Goal: Information Seeking & Learning: Learn about a topic

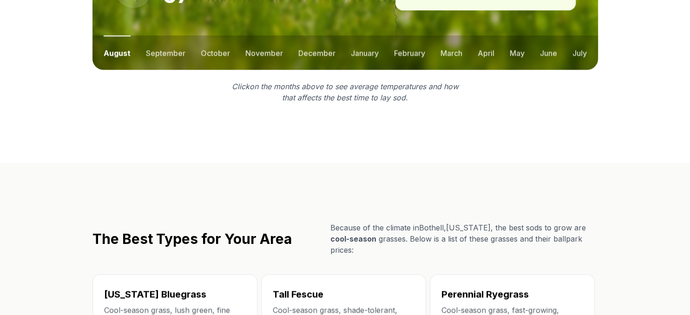
scroll to position [1242, 0]
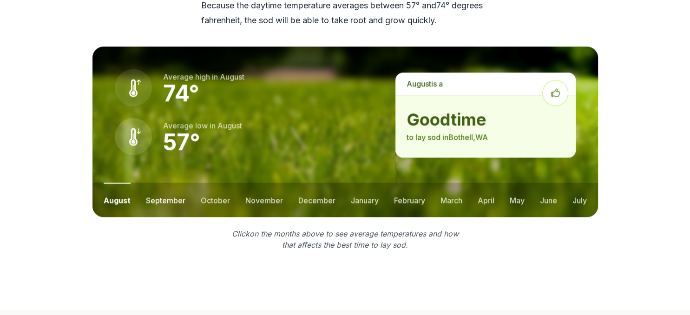
click at [175, 182] on button "september" at bounding box center [165, 199] width 39 height 34
click at [215, 182] on button "october" at bounding box center [214, 199] width 29 height 34
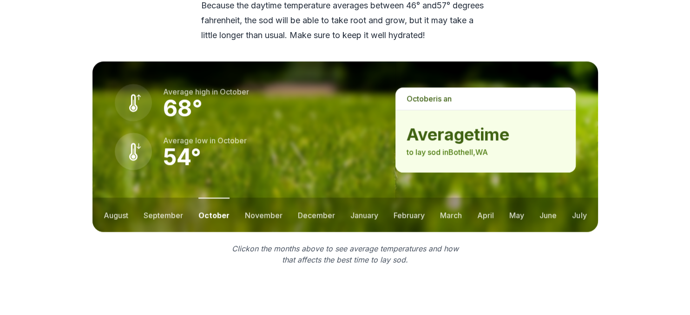
scroll to position [1257, 0]
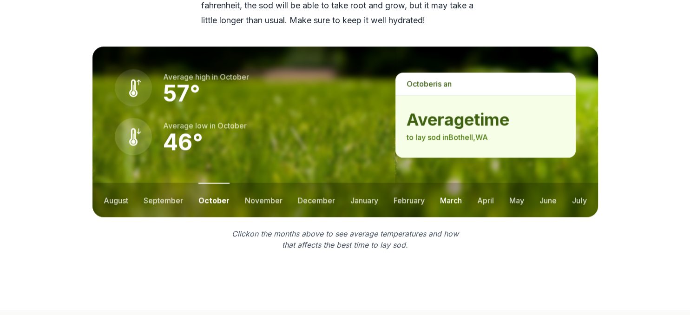
click at [455, 182] on button "march" at bounding box center [451, 199] width 22 height 34
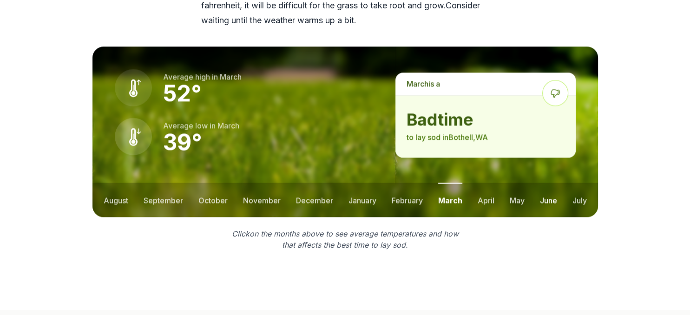
click at [547, 182] on button "june" at bounding box center [548, 199] width 17 height 34
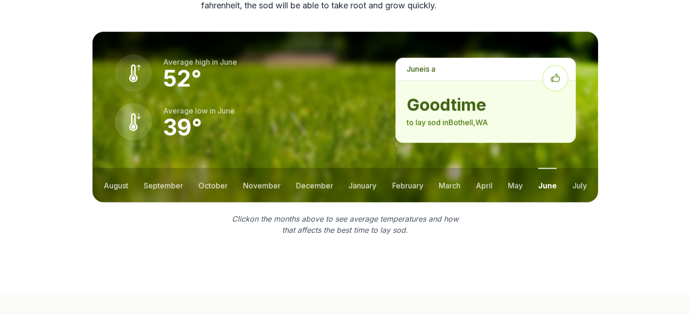
scroll to position [1242, 0]
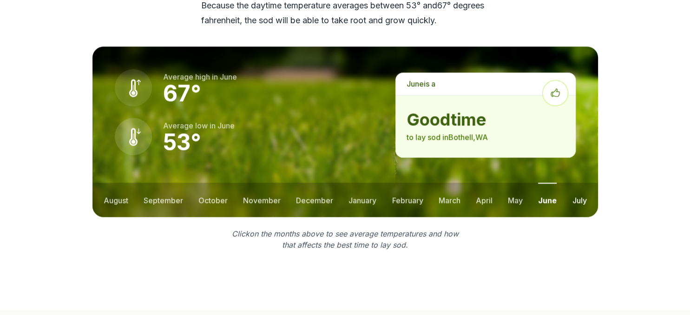
click at [577, 182] on button "july" at bounding box center [579, 199] width 14 height 34
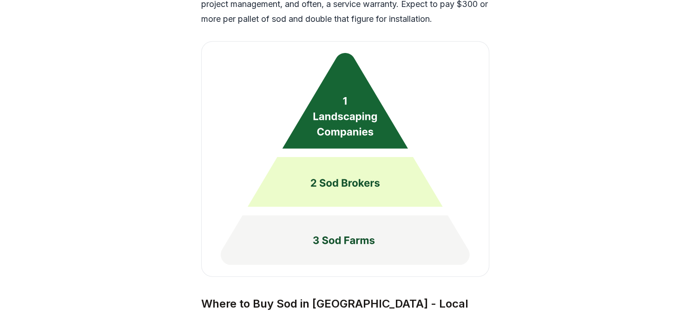
scroll to position [2370, 0]
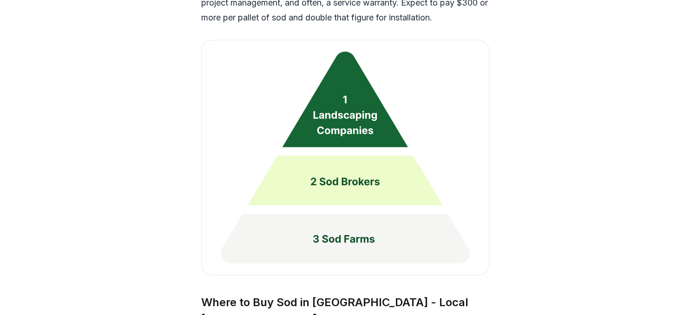
click at [363, 88] on img at bounding box center [345, 157] width 288 height 235
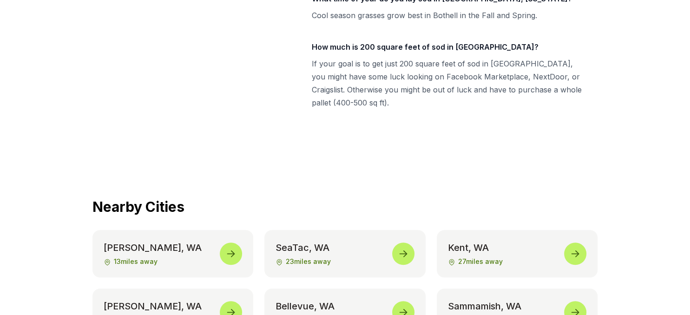
scroll to position [4184, 0]
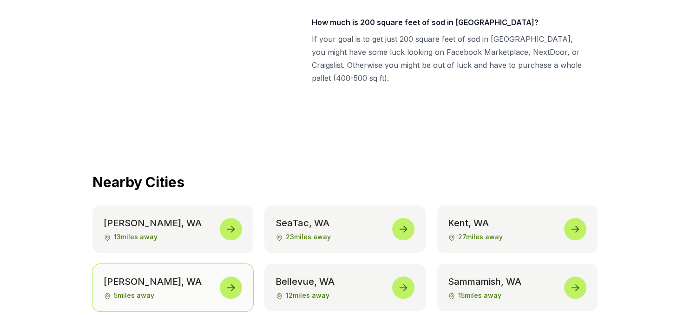
click at [235, 282] on icon at bounding box center [230, 287] width 11 height 11
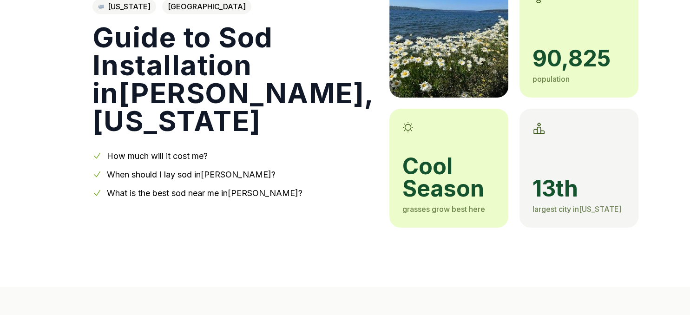
scroll to position [98, 0]
click at [166, 156] on link "How much will it cost me?" at bounding box center [157, 155] width 101 height 10
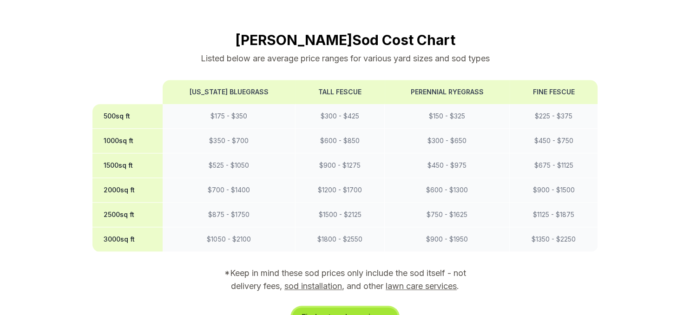
click at [352, 307] on link "Find out my lawn size →" at bounding box center [344, 316] width 105 height 19
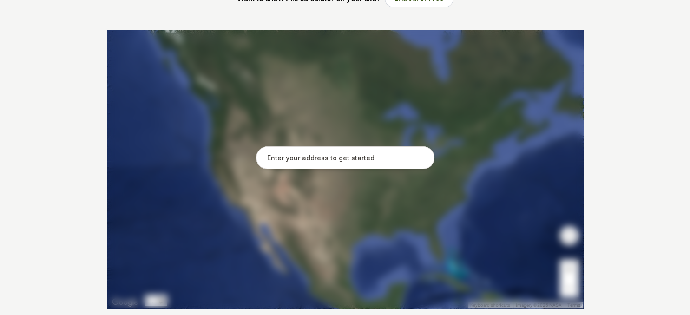
click at [256, 169] on div at bounding box center [256, 169] width 0 height 0
